Goal: Information Seeking & Learning: Learn about a topic

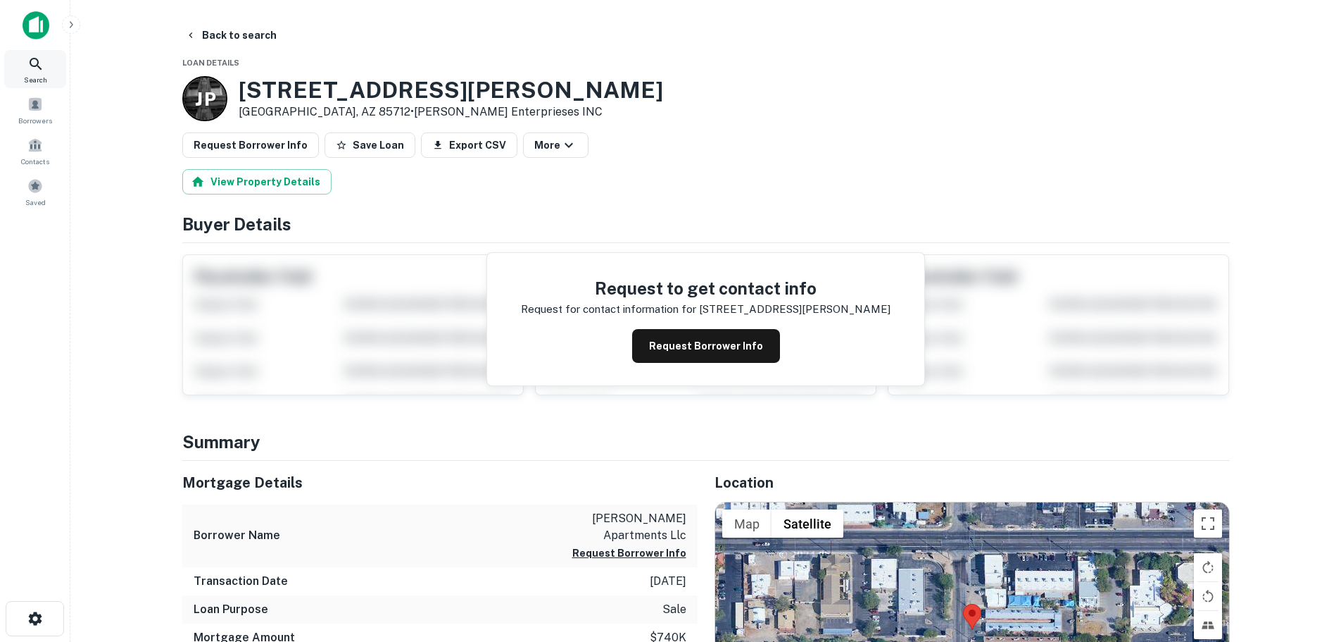
click at [27, 70] on icon at bounding box center [35, 64] width 17 height 17
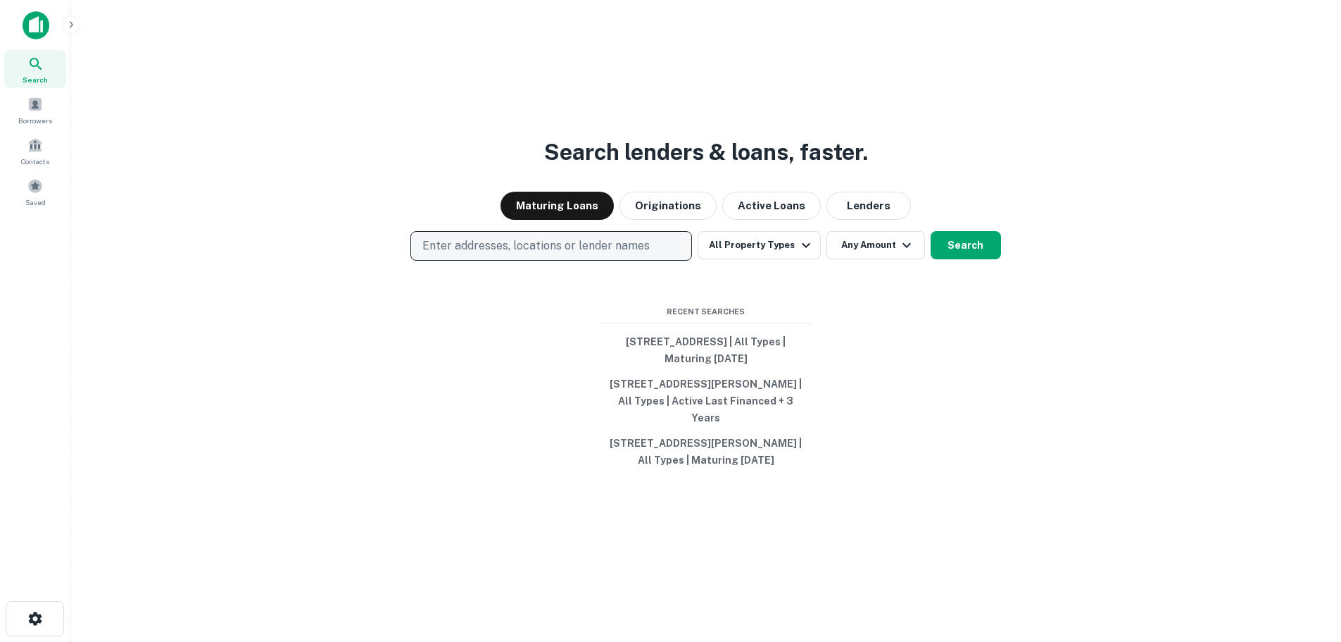
click at [494, 254] on p "Enter addresses, locations or lender names" at bounding box center [536, 245] width 227 height 17
type input "**********"
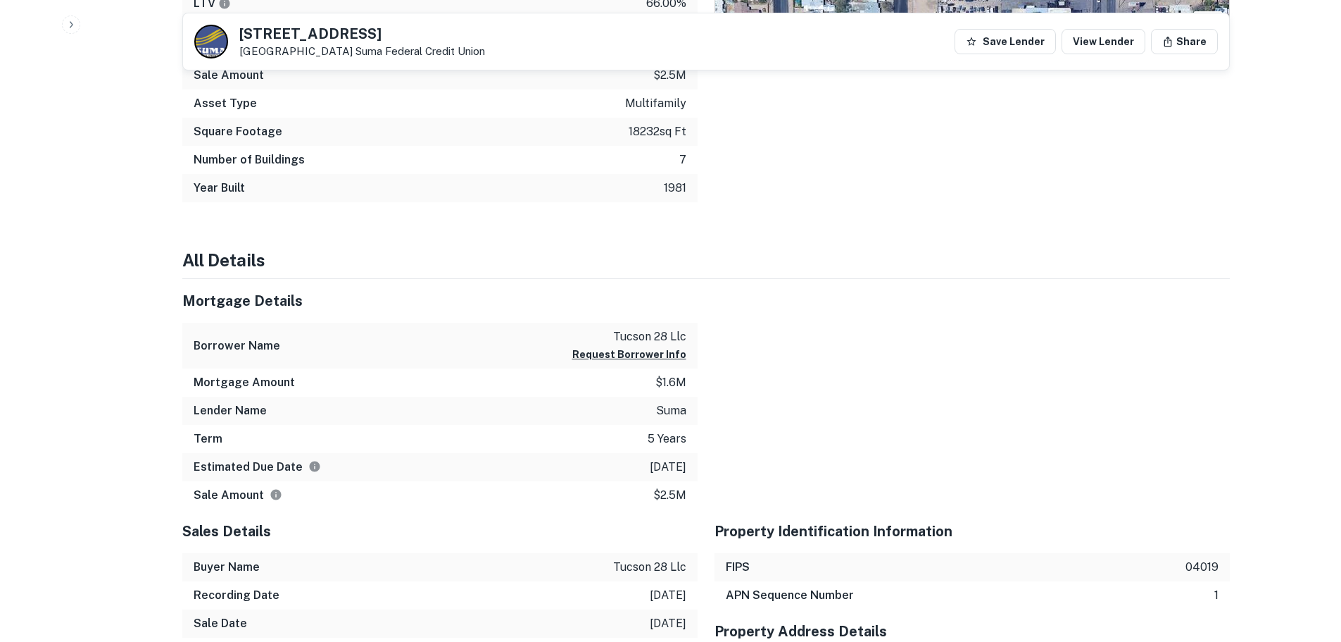
scroll to position [1197, 0]
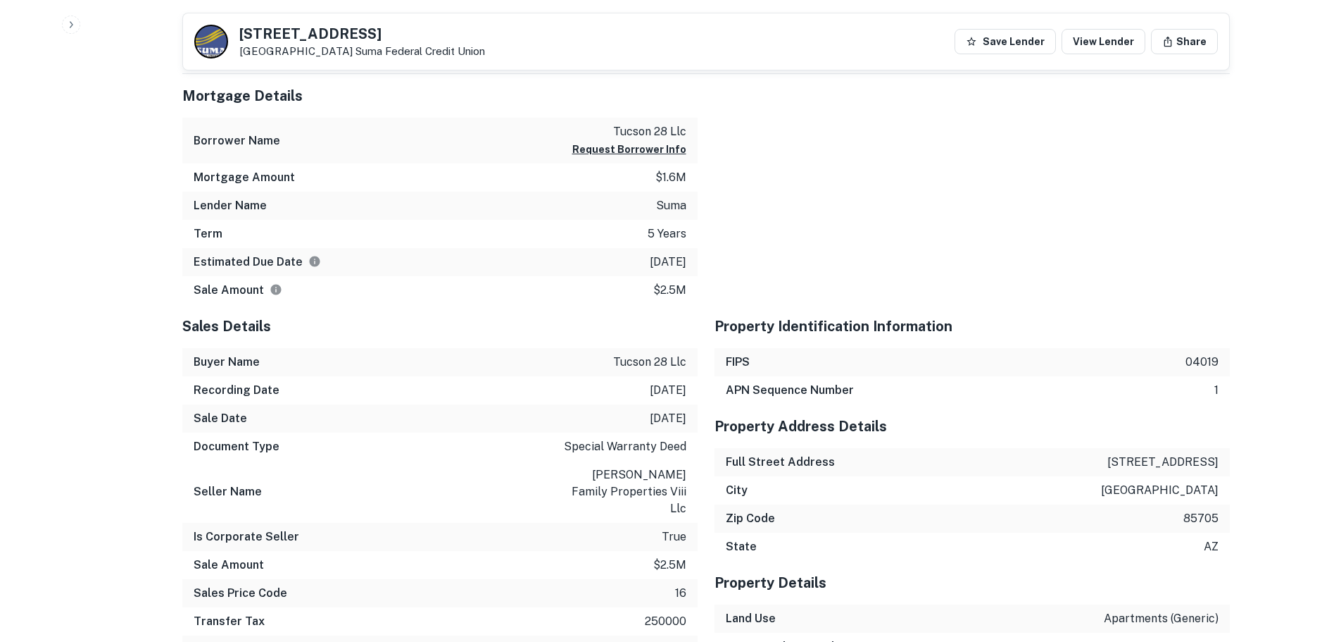
click at [814, 202] on div at bounding box center [964, 189] width 532 height 230
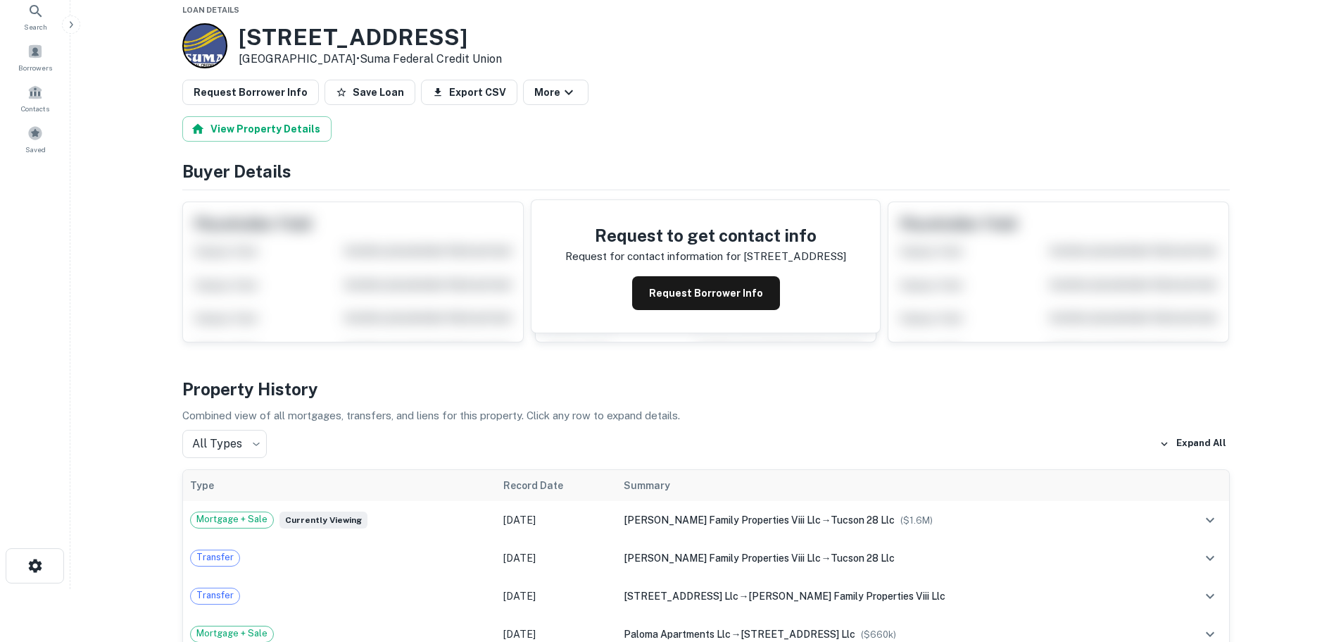
scroll to position [0, 0]
